Goal: Task Accomplishment & Management: Use online tool/utility

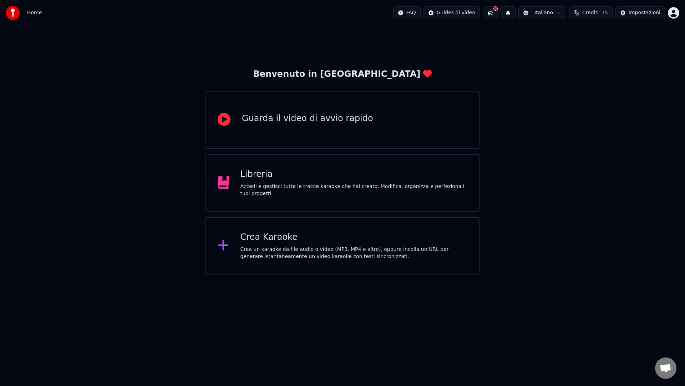
click at [289, 255] on div "Crea un karaoke da file audio o video (MP3, MP4 e altro), oppure incolla un URL…" at bounding box center [354, 253] width 227 height 14
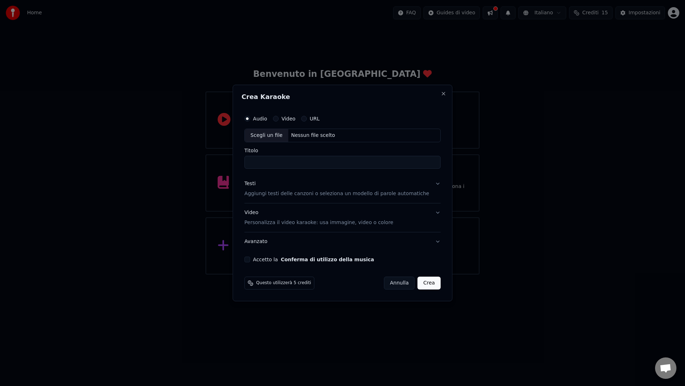
click at [322, 132] on div "Nessun file scelto" at bounding box center [313, 135] width 50 height 7
drag, startPoint x: 260, startPoint y: 162, endPoint x: 346, endPoint y: 163, distance: 86.0
click at [346, 163] on input "**********" at bounding box center [343, 162] width 196 height 13
type input "**********"
click at [301, 192] on p "Aggiungi testi delle canzoni o seleziona un modello di parole automatiche" at bounding box center [337, 193] width 185 height 7
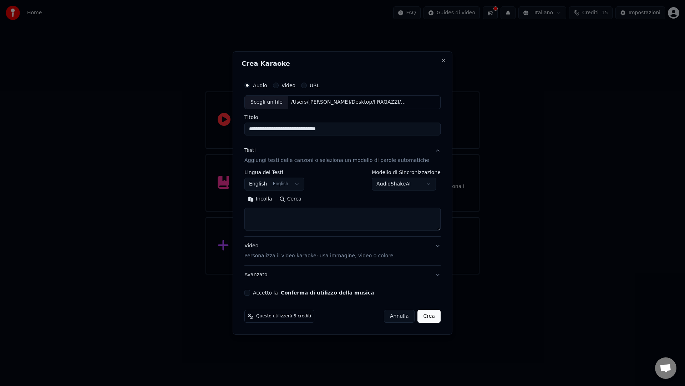
click at [263, 214] on textarea at bounding box center [343, 218] width 196 height 23
paste textarea "**********"
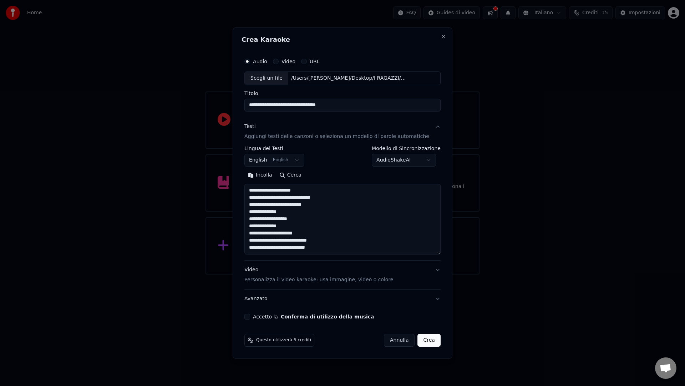
scroll to position [44, 0]
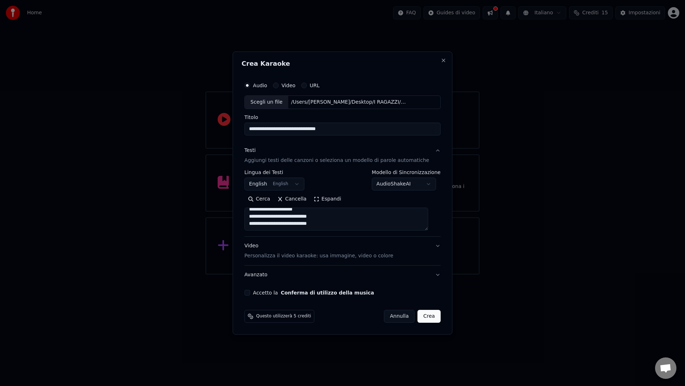
paste textarea "**********"
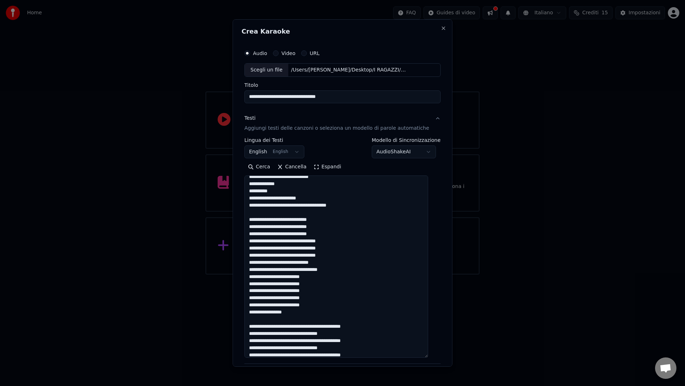
drag, startPoint x: 433, startPoint y: 228, endPoint x: 456, endPoint y: 376, distance: 149.6
click at [457, 274] on body "**********" at bounding box center [342, 137] width 685 height 274
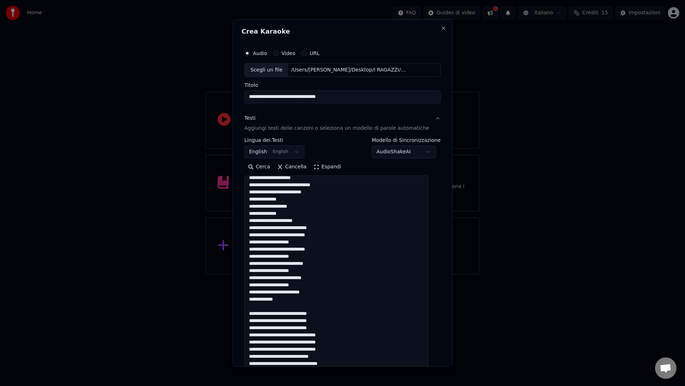
scroll to position [0, 0]
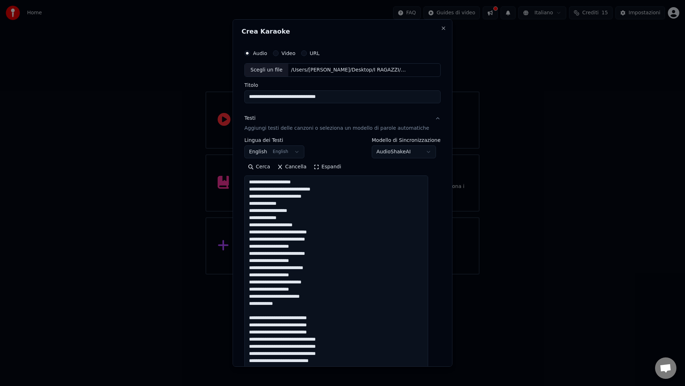
click at [308, 247] on textarea at bounding box center [337, 278] width 184 height 207
drag, startPoint x: 307, startPoint y: 246, endPoint x: 281, endPoint y: 243, distance: 26.2
click at [281, 243] on textarea at bounding box center [337, 278] width 184 height 207
drag, startPoint x: 310, startPoint y: 261, endPoint x: 281, endPoint y: 261, distance: 28.6
click at [281, 261] on textarea at bounding box center [337, 278] width 184 height 207
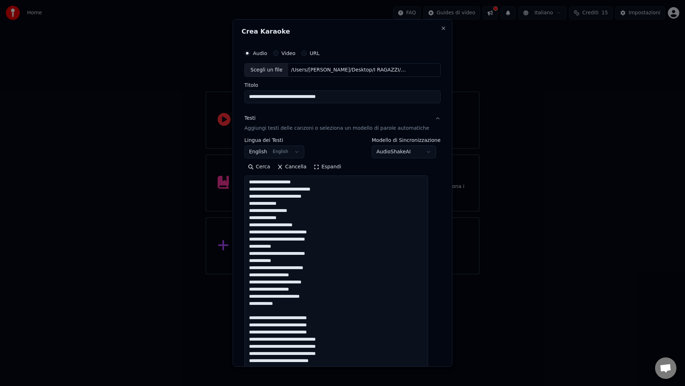
drag, startPoint x: 303, startPoint y: 274, endPoint x: 287, endPoint y: 278, distance: 16.9
click at [281, 274] on textarea at bounding box center [337, 278] width 184 height 207
drag, startPoint x: 307, startPoint y: 289, endPoint x: 279, endPoint y: 287, distance: 27.5
click at [279, 287] on textarea at bounding box center [337, 278] width 184 height 207
drag, startPoint x: 326, startPoint y: 317, endPoint x: 307, endPoint y: 317, distance: 19.3
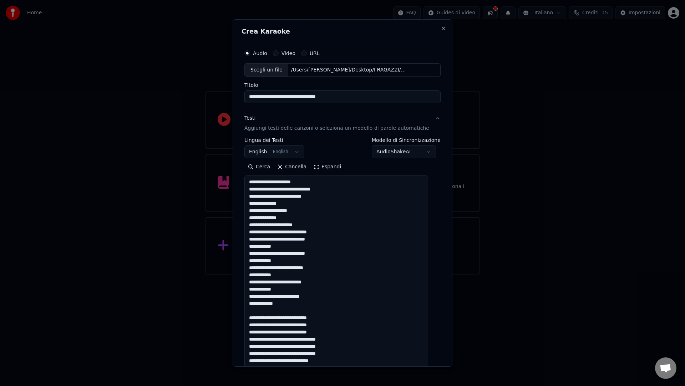
click at [307, 317] on textarea at bounding box center [337, 278] width 184 height 207
drag, startPoint x: 326, startPoint y: 326, endPoint x: 307, endPoint y: 323, distance: 19.4
click at [307, 323] on textarea at bounding box center [337, 278] width 184 height 207
drag, startPoint x: 324, startPoint y: 330, endPoint x: 307, endPoint y: 329, distance: 16.8
click at [307, 329] on textarea at bounding box center [337, 278] width 184 height 207
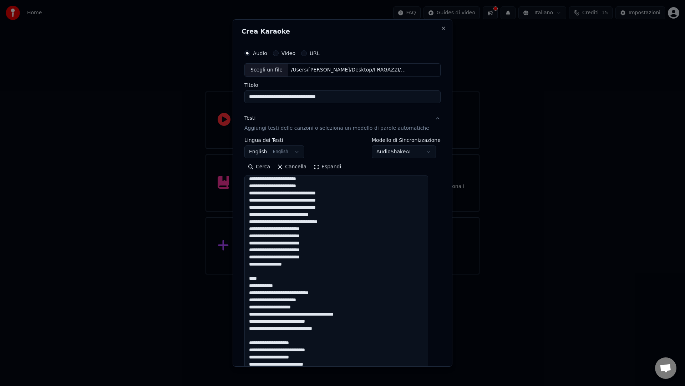
scroll to position [98, 0]
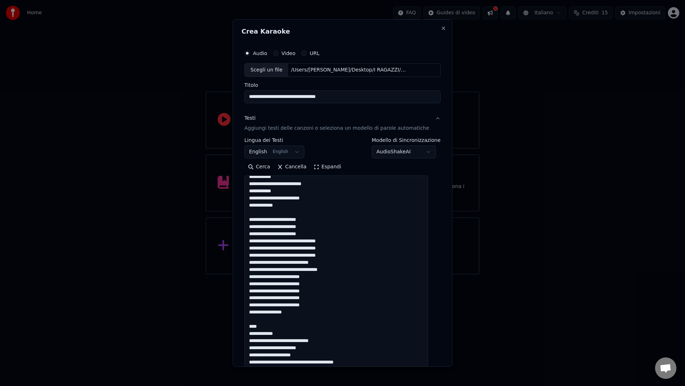
drag, startPoint x: 319, startPoint y: 269, endPoint x: 351, endPoint y: 274, distance: 32.2
click at [351, 274] on textarea at bounding box center [337, 278] width 184 height 207
click at [345, 273] on textarea at bounding box center [337, 278] width 184 height 207
drag, startPoint x: 322, startPoint y: 269, endPoint x: 347, endPoint y: 271, distance: 25.4
click at [347, 271] on textarea at bounding box center [337, 278] width 184 height 207
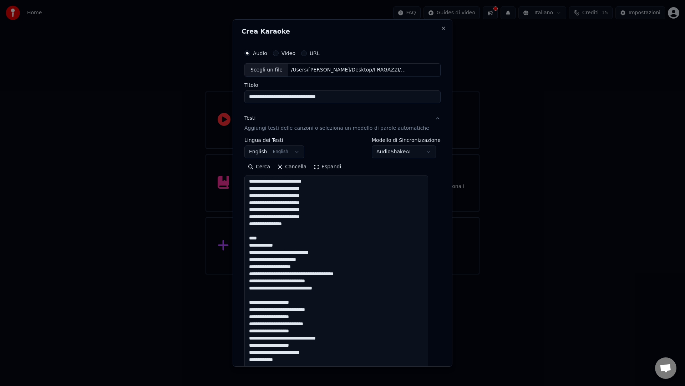
scroll to position [199, 0]
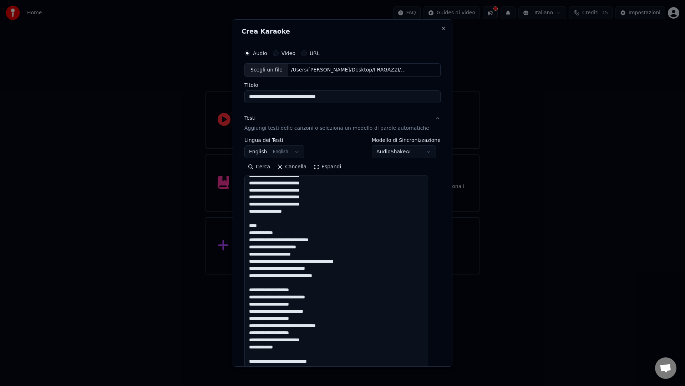
drag, startPoint x: 299, startPoint y: 292, endPoint x: 309, endPoint y: 292, distance: 9.6
click at [309, 292] on textarea at bounding box center [337, 278] width 184 height 207
drag, startPoint x: 278, startPoint y: 306, endPoint x: 320, endPoint y: 305, distance: 41.8
click at [320, 305] on textarea at bounding box center [337, 278] width 184 height 207
drag, startPoint x: 281, startPoint y: 319, endPoint x: 320, endPoint y: 319, distance: 39.3
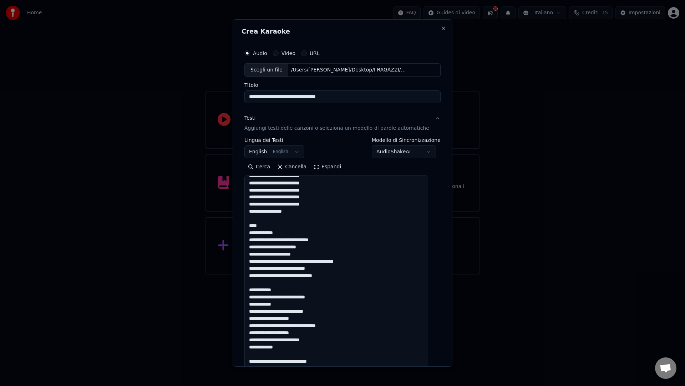
click at [320, 319] on textarea at bounding box center [337, 278] width 184 height 207
drag, startPoint x: 280, startPoint y: 332, endPoint x: 312, endPoint y: 334, distance: 31.5
click at [312, 334] on textarea at bounding box center [337, 278] width 184 height 207
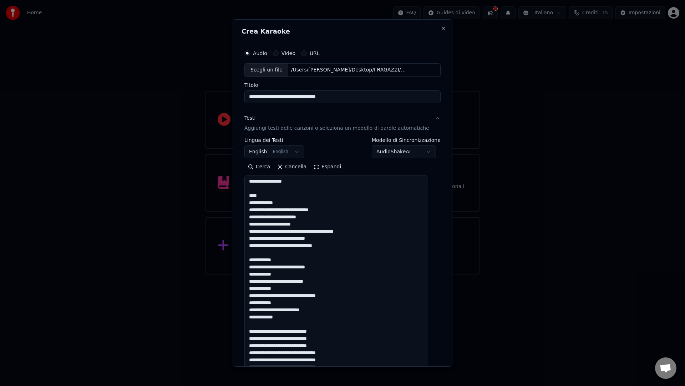
scroll to position [253, 0]
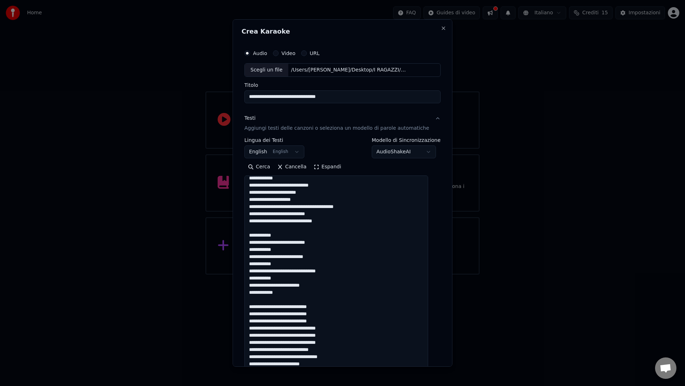
drag, startPoint x: 308, startPoint y: 308, endPoint x: 338, endPoint y: 307, distance: 29.6
click at [338, 307] on textarea at bounding box center [337, 278] width 184 height 207
drag, startPoint x: 312, startPoint y: 313, endPoint x: 340, endPoint y: 314, distance: 28.2
click at [340, 314] on textarea at bounding box center [337, 278] width 184 height 207
drag, startPoint x: 307, startPoint y: 322, endPoint x: 345, endPoint y: 320, distance: 37.9
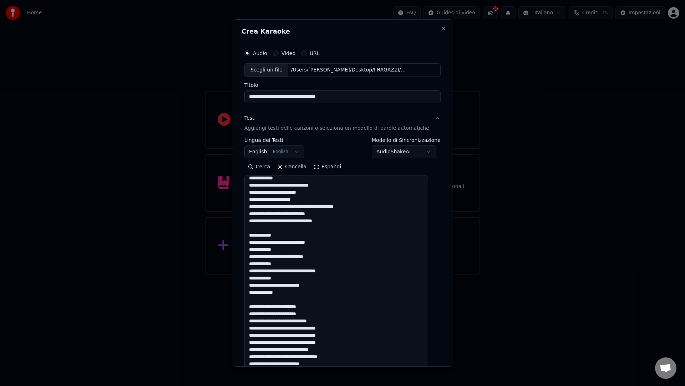
click at [345, 320] on textarea at bounding box center [337, 278] width 184 height 207
drag, startPoint x: 312, startPoint y: 321, endPoint x: 341, endPoint y: 321, distance: 29.6
click at [341, 321] on textarea at bounding box center [337, 278] width 184 height 207
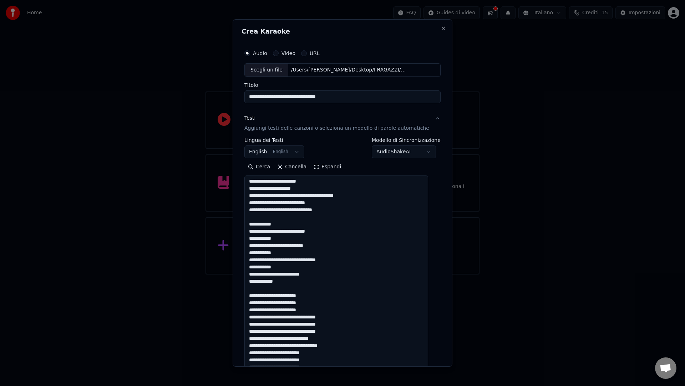
scroll to position [316, 0]
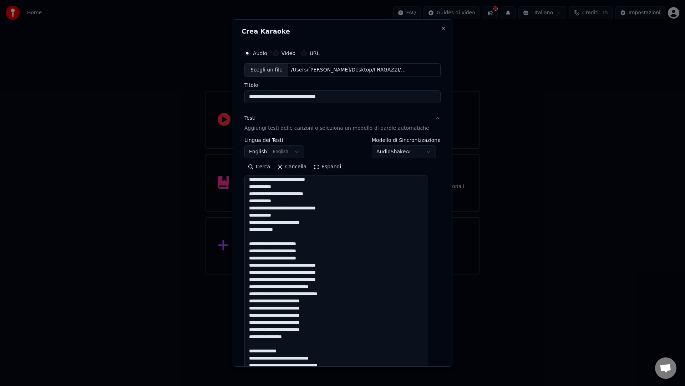
drag, startPoint x: 322, startPoint y: 294, endPoint x: 367, endPoint y: 298, distance: 44.4
click at [367, 298] on textarea at bounding box center [337, 278] width 184 height 207
drag, startPoint x: 323, startPoint y: 294, endPoint x: 346, endPoint y: 296, distance: 22.9
click at [346, 296] on textarea at bounding box center [337, 278] width 184 height 207
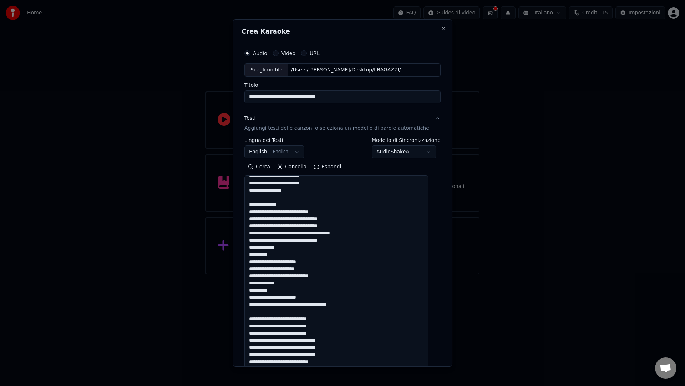
scroll to position [467, 0]
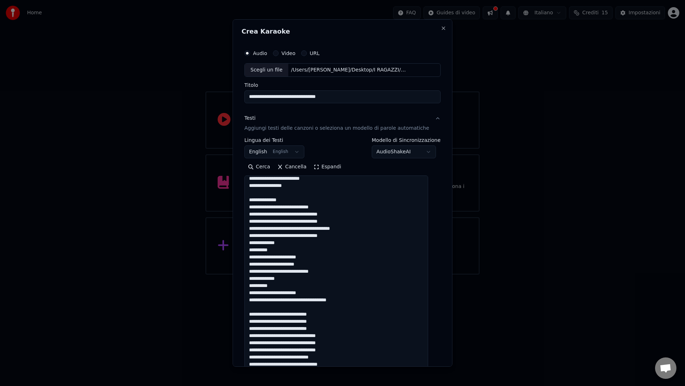
drag, startPoint x: 306, startPoint y: 314, endPoint x: 326, endPoint y: 314, distance: 19.3
click at [326, 313] on textarea at bounding box center [337, 278] width 184 height 207
drag, startPoint x: 305, startPoint y: 321, endPoint x: 341, endPoint y: 321, distance: 36.1
click at [341, 321] on textarea at bounding box center [337, 278] width 184 height 207
drag, startPoint x: 306, startPoint y: 328, endPoint x: 338, endPoint y: 328, distance: 31.4
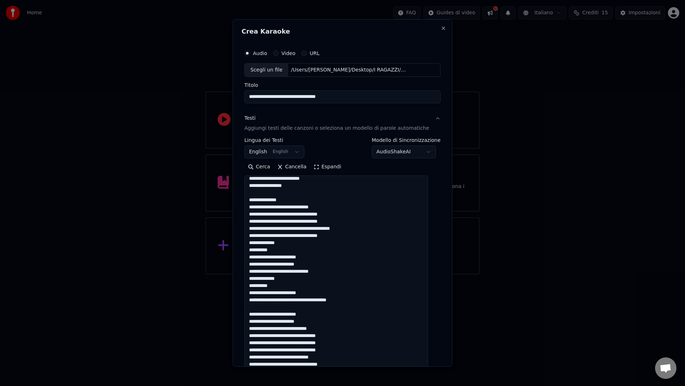
click at [338, 328] on textarea at bounding box center [337, 278] width 184 height 207
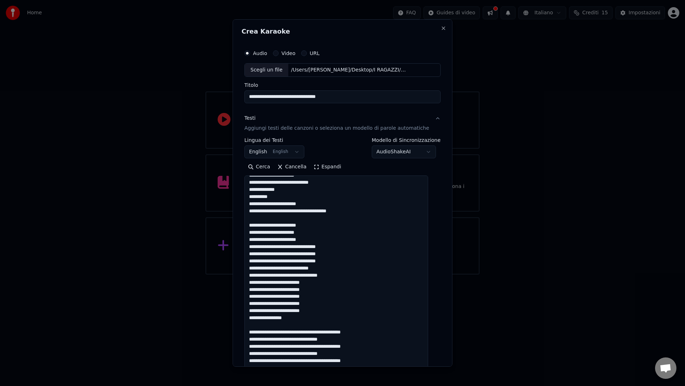
scroll to position [563, 0]
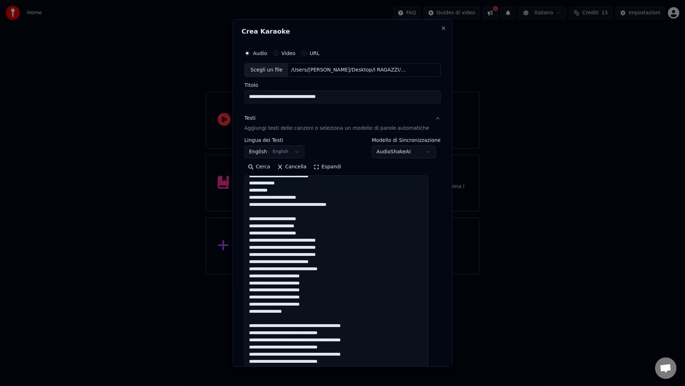
drag, startPoint x: 319, startPoint y: 269, endPoint x: 361, endPoint y: 272, distance: 41.8
click at [361, 272] on textarea at bounding box center [337, 278] width 184 height 207
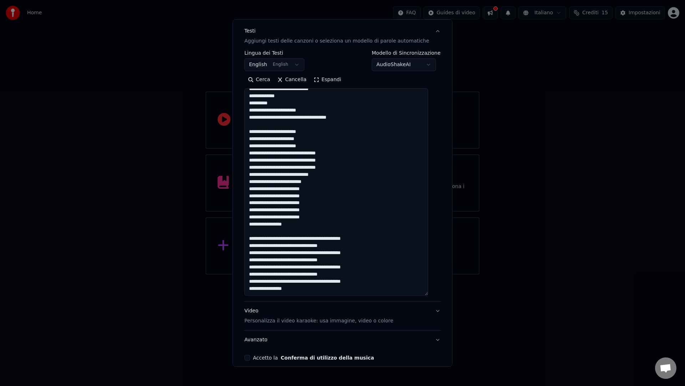
scroll to position [89, 0]
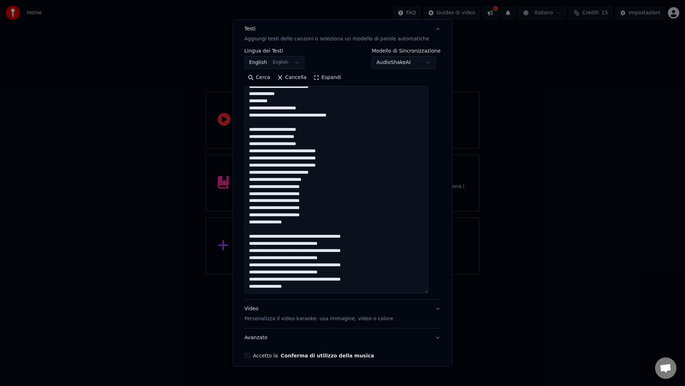
drag, startPoint x: 351, startPoint y: 237, endPoint x: 400, endPoint y: 238, distance: 48.5
click at [400, 238] on textarea at bounding box center [337, 189] width 184 height 207
drag, startPoint x: 352, startPoint y: 251, endPoint x: 402, endPoint y: 253, distance: 50.4
click at [402, 253] on textarea at bounding box center [337, 189] width 184 height 207
drag, startPoint x: 352, startPoint y: 266, endPoint x: 391, endPoint y: 267, distance: 39.3
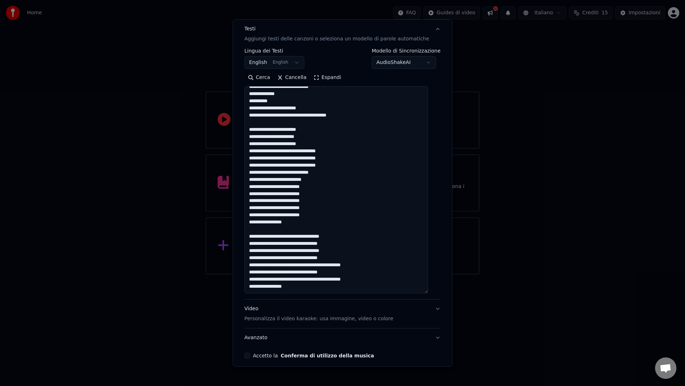
click at [391, 267] on textarea at bounding box center [337, 189] width 184 height 207
drag, startPoint x: 352, startPoint y: 279, endPoint x: 397, endPoint y: 280, distance: 45.3
click at [397, 280] on textarea at bounding box center [337, 189] width 184 height 207
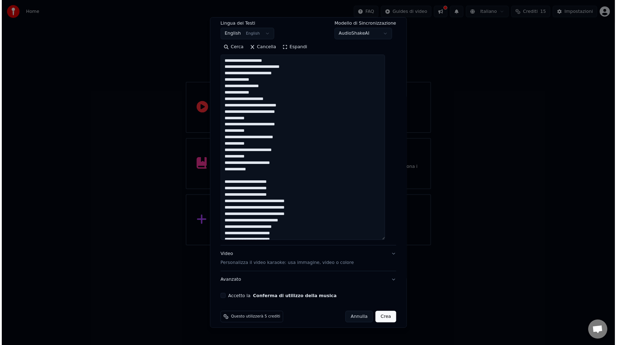
scroll to position [120, 0]
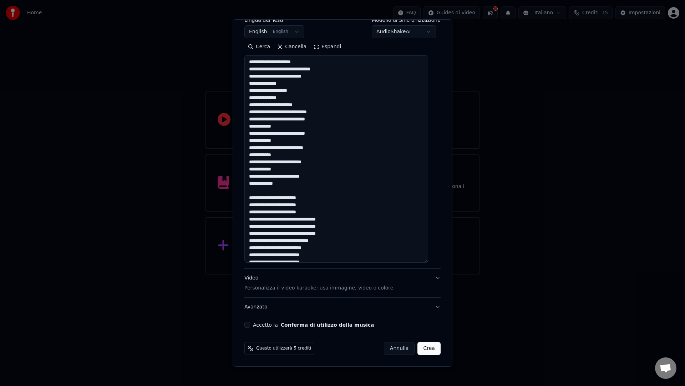
type textarea "**********"
click at [250, 322] on button "Accetto la Conferma di utilizzo della musica" at bounding box center [248, 325] width 6 height 6
click at [418, 347] on button "Crea" at bounding box center [429, 348] width 23 height 13
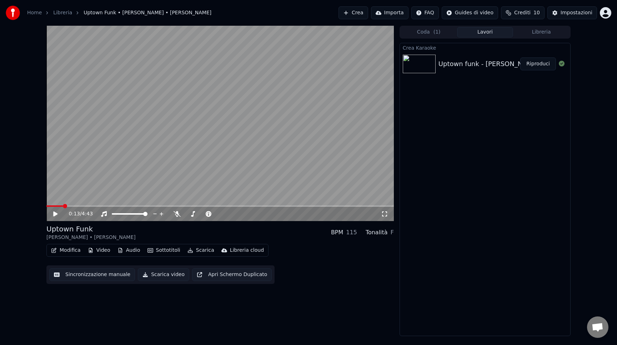
click at [75, 202] on video at bounding box center [219, 123] width 347 height 195
click at [75, 206] on span at bounding box center [219, 205] width 347 height 1
click at [177, 214] on icon at bounding box center [176, 214] width 7 height 6
click at [113, 206] on span at bounding box center [219, 205] width 347 height 1
click at [172, 205] on span at bounding box center [219, 205] width 347 height 1
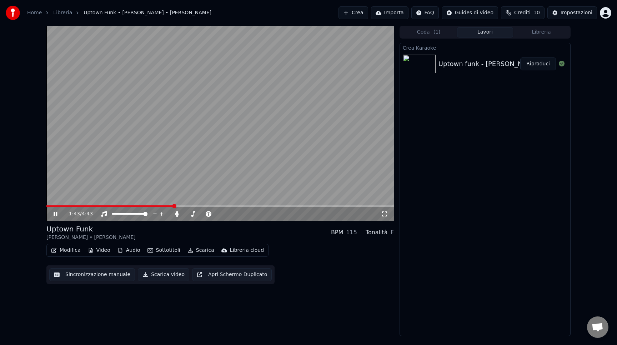
click at [260, 207] on span at bounding box center [219, 205] width 347 height 1
click at [297, 206] on span at bounding box center [219, 205] width 347 height 1
click at [334, 206] on span at bounding box center [219, 205] width 347 height 1
click at [360, 205] on span at bounding box center [219, 205] width 347 height 1
click at [376, 205] on div "4:17 / 4:43" at bounding box center [219, 123] width 347 height 195
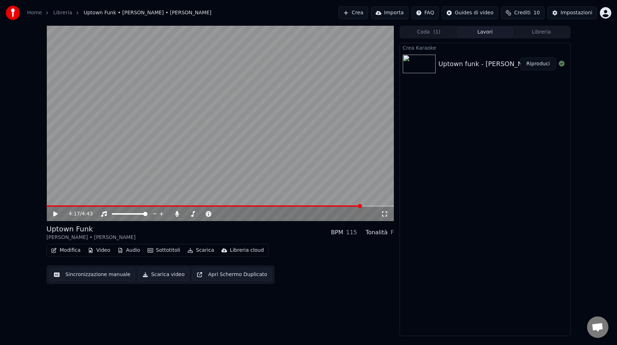
drag, startPoint x: 60, startPoint y: 207, endPoint x: 45, endPoint y: 206, distance: 15.1
click at [45, 206] on div "4:17 / 4:43 Uptown Funk [PERSON_NAME] • [PERSON_NAME] BPM 115 Tonalità F Modifi…" at bounding box center [308, 181] width 535 height 310
click at [46, 206] on span at bounding box center [46, 205] width 0 height 1
click at [53, 212] on icon at bounding box center [60, 214] width 17 height 6
click at [54, 213] on icon at bounding box center [56, 214] width 4 height 4
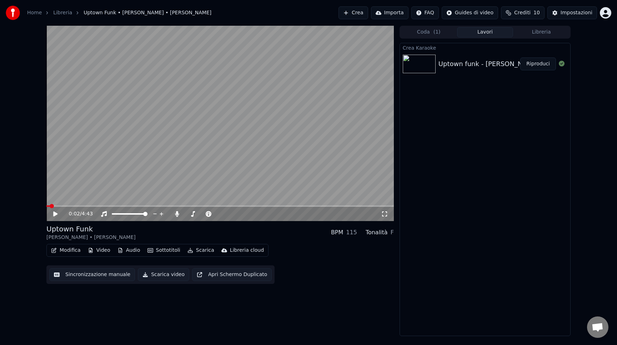
click at [156, 276] on button "Scarica video" at bounding box center [163, 274] width 51 height 13
click at [35, 15] on link "Home" at bounding box center [34, 12] width 15 height 7
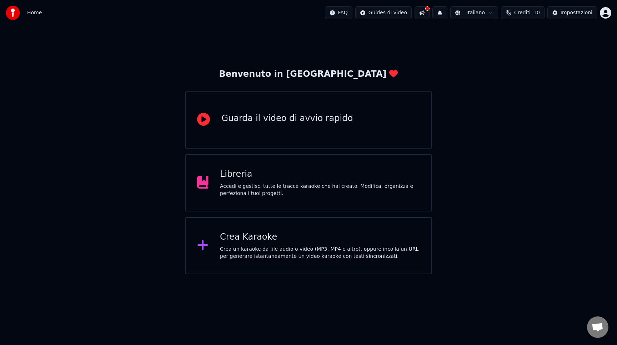
click at [244, 236] on div "Crea Karaoke" at bounding box center [320, 236] width 200 height 11
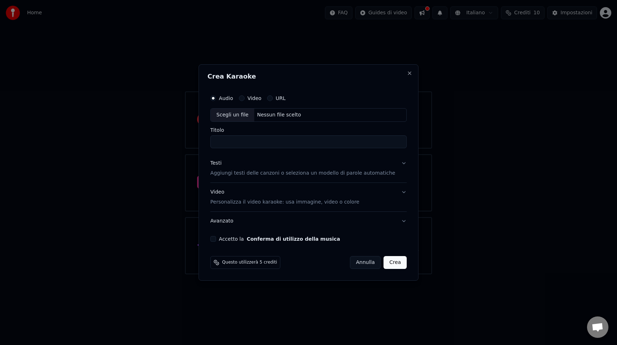
click at [268, 115] on div "Nessun file scelto" at bounding box center [279, 114] width 50 height 7
click at [261, 115] on div "Nessun file scelto" at bounding box center [279, 114] width 50 height 7
drag, startPoint x: 223, startPoint y: 143, endPoint x: 312, endPoint y: 146, distance: 88.9
click at [312, 146] on input "**********" at bounding box center [308, 141] width 196 height 13
type input "**********"
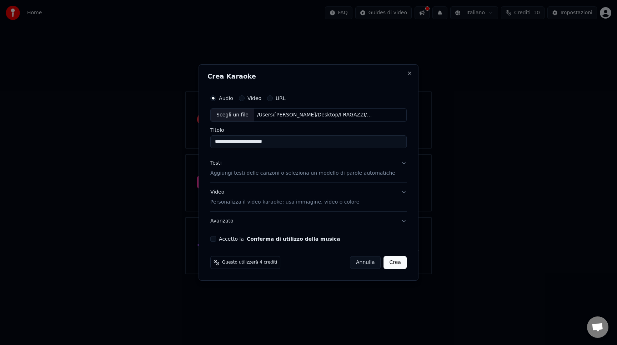
click at [308, 169] on div "Testi Aggiungi testi delle canzoni o seleziona un modello di parole automatiche" at bounding box center [302, 168] width 185 height 17
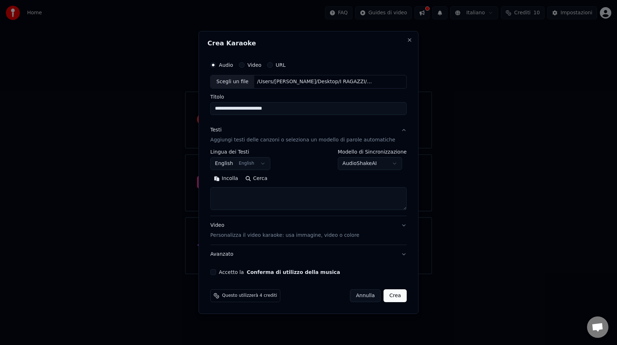
click at [254, 195] on textarea at bounding box center [308, 198] width 196 height 23
paste textarea "**********"
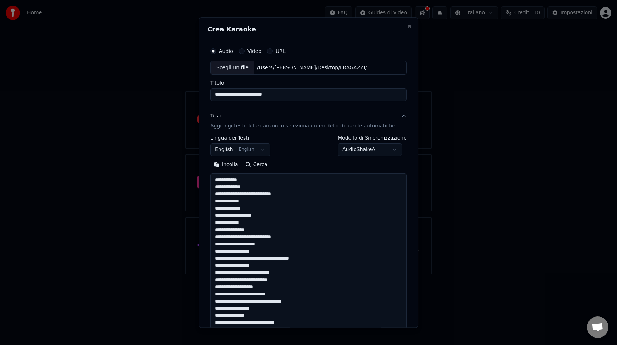
scroll to position [465, 0]
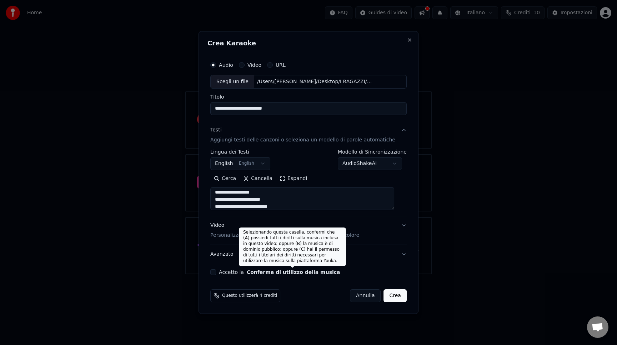
type textarea "**********"
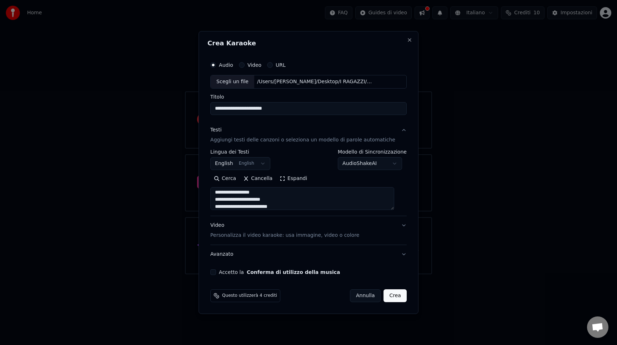
click at [216, 270] on button "Accetto la Conferma di utilizzo della musica" at bounding box center [213, 272] width 6 height 6
click at [395, 294] on button "Crea" at bounding box center [395, 295] width 23 height 13
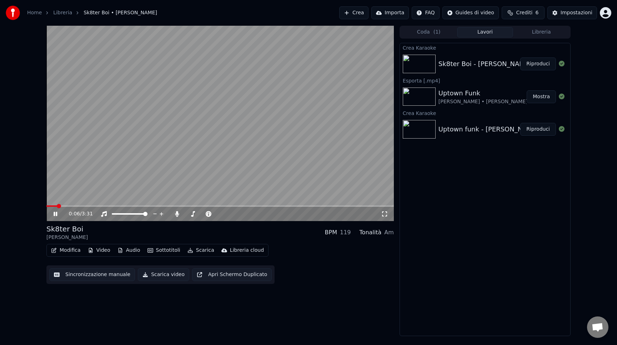
click at [80, 205] on video at bounding box center [219, 123] width 347 height 195
click at [81, 207] on span at bounding box center [219, 205] width 347 height 1
click at [179, 188] on video at bounding box center [219, 123] width 347 height 195
click at [320, 206] on span at bounding box center [219, 205] width 347 height 1
click at [354, 207] on div "2:48 / 3:31" at bounding box center [219, 214] width 347 height 14
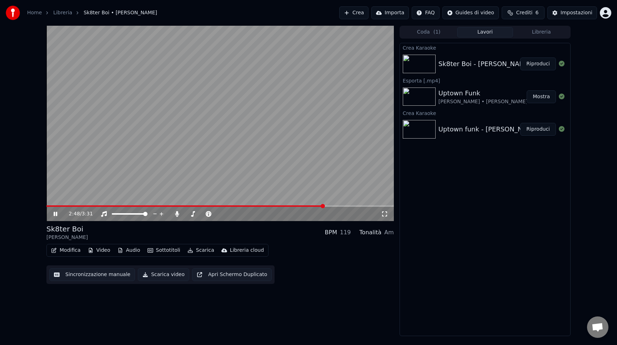
click at [358, 206] on span at bounding box center [219, 205] width 347 height 1
click at [376, 208] on div "3:10 / 3:31" at bounding box center [219, 214] width 347 height 14
click at [376, 207] on div "3:10 / 3:31" at bounding box center [219, 214] width 347 height 14
drag, startPoint x: 304, startPoint y: 151, endPoint x: 303, endPoint y: 166, distance: 15.0
click at [303, 151] on video at bounding box center [219, 123] width 347 height 195
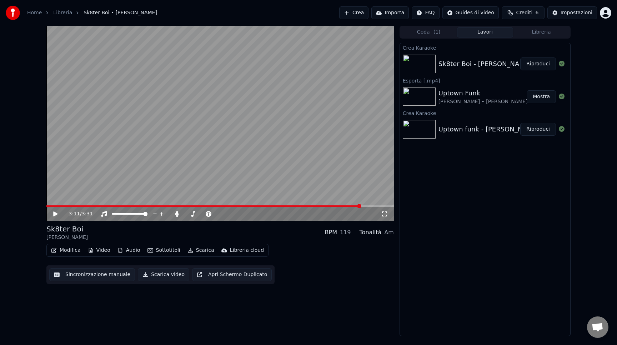
click at [153, 275] on button "Scarica video" at bounding box center [163, 274] width 51 height 13
